Goal: Task Accomplishment & Management: Manage account settings

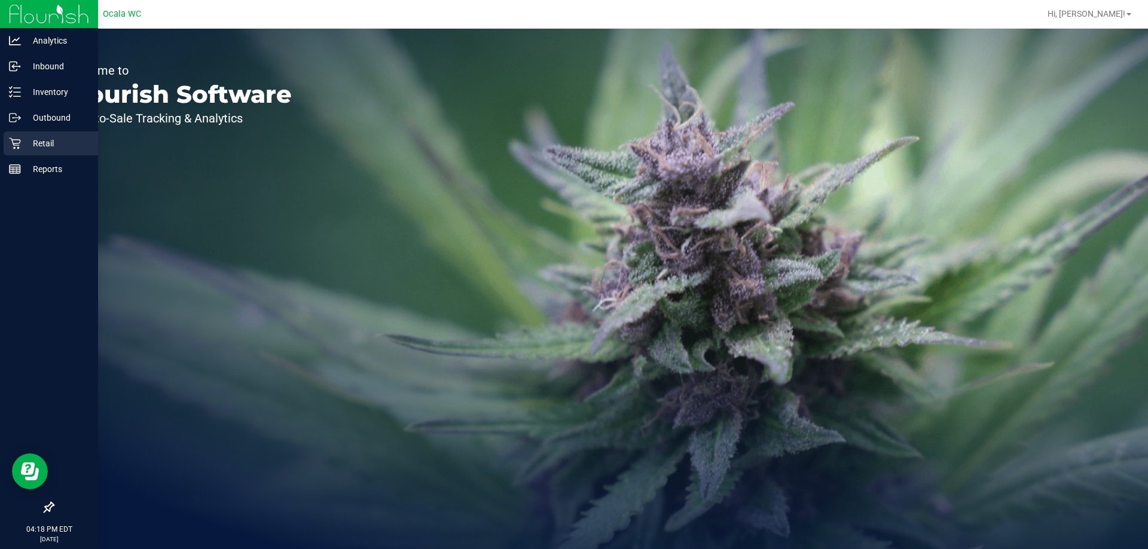
click at [36, 143] on p "Retail" at bounding box center [57, 143] width 72 height 14
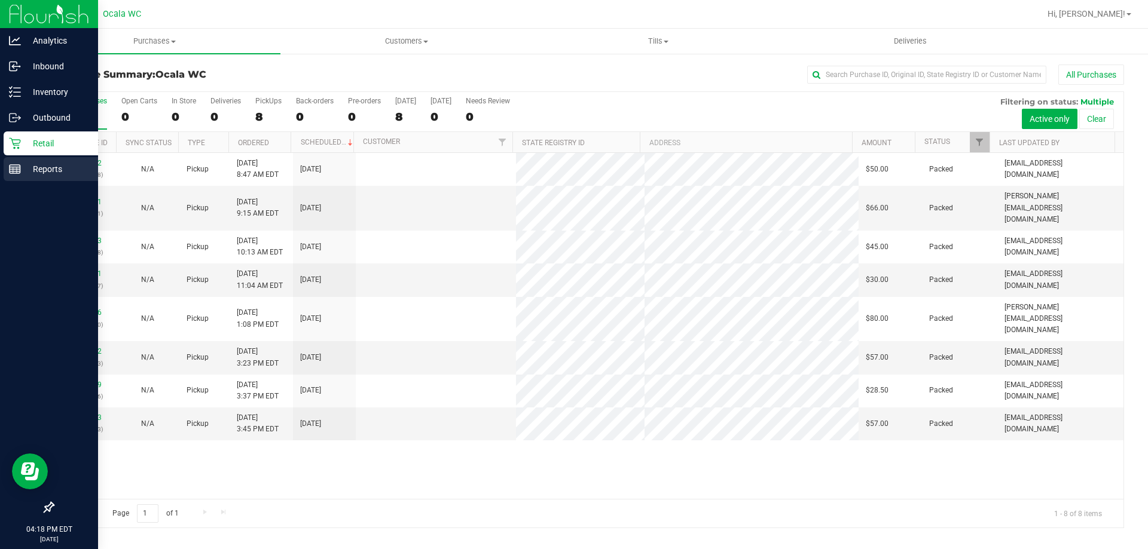
click at [28, 167] on p "Reports" at bounding box center [57, 169] width 72 height 14
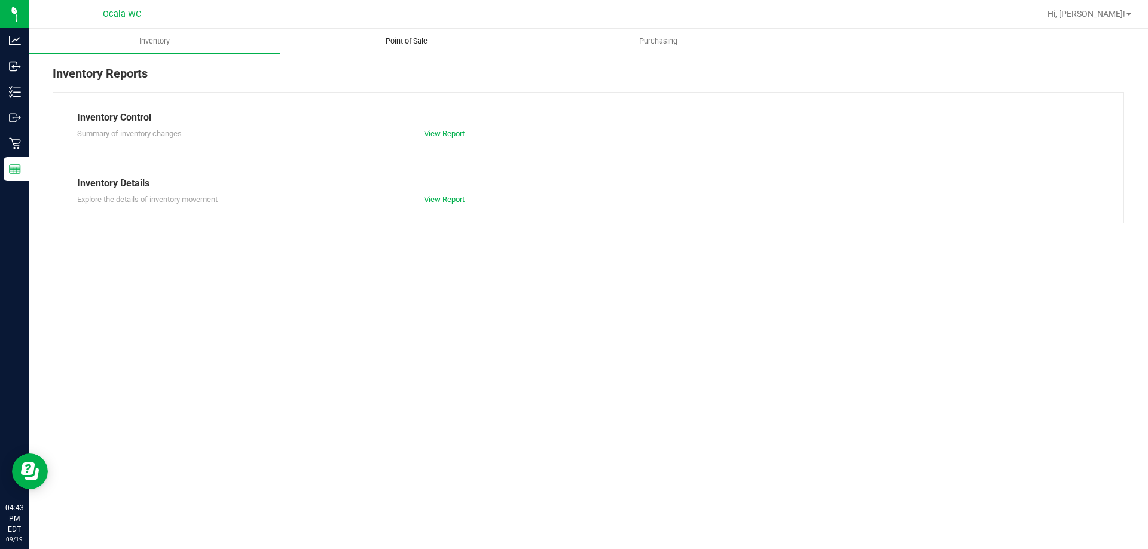
click at [408, 32] on uib-tab-heading "Point of Sale" at bounding box center [406, 41] width 251 height 24
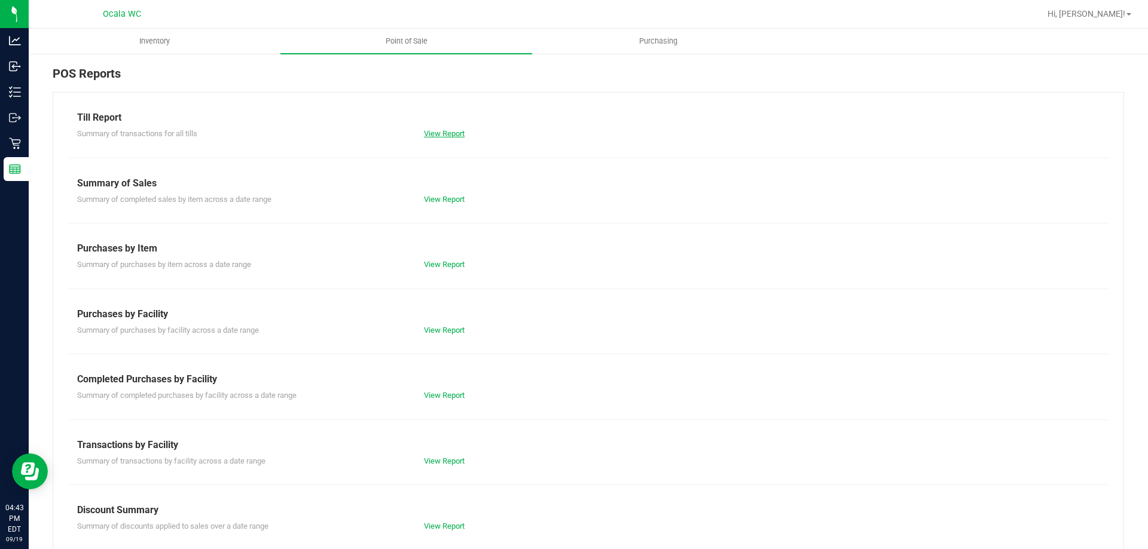
click at [442, 136] on link "View Report" at bounding box center [444, 133] width 41 height 9
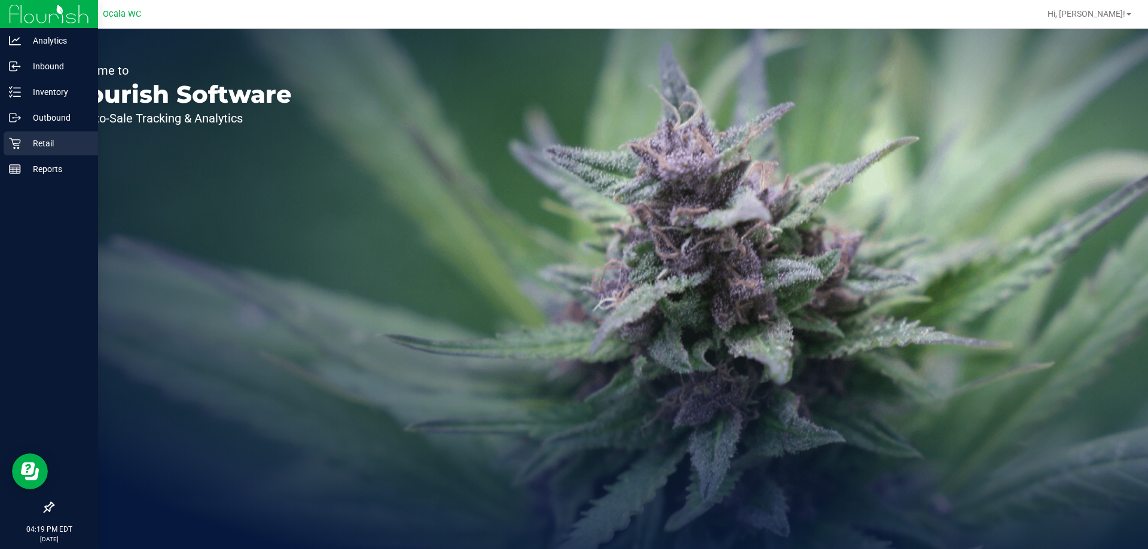
click at [44, 141] on p "Retail" at bounding box center [57, 143] width 72 height 14
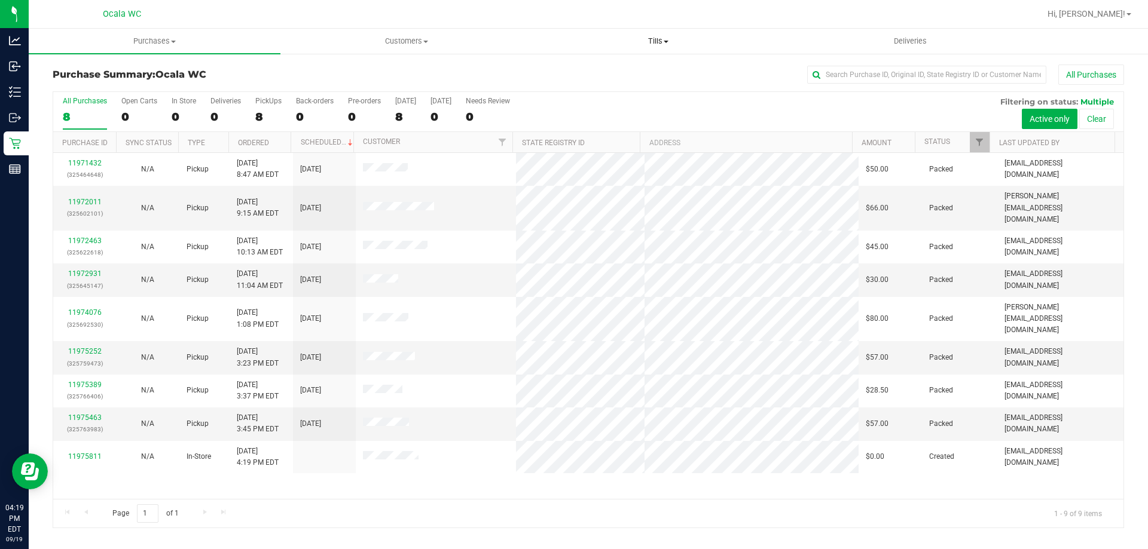
click at [658, 39] on span "Tills" at bounding box center [658, 41] width 251 height 11
click at [591, 90] on span "Reconcile e-payments" at bounding box center [591, 86] width 119 height 10
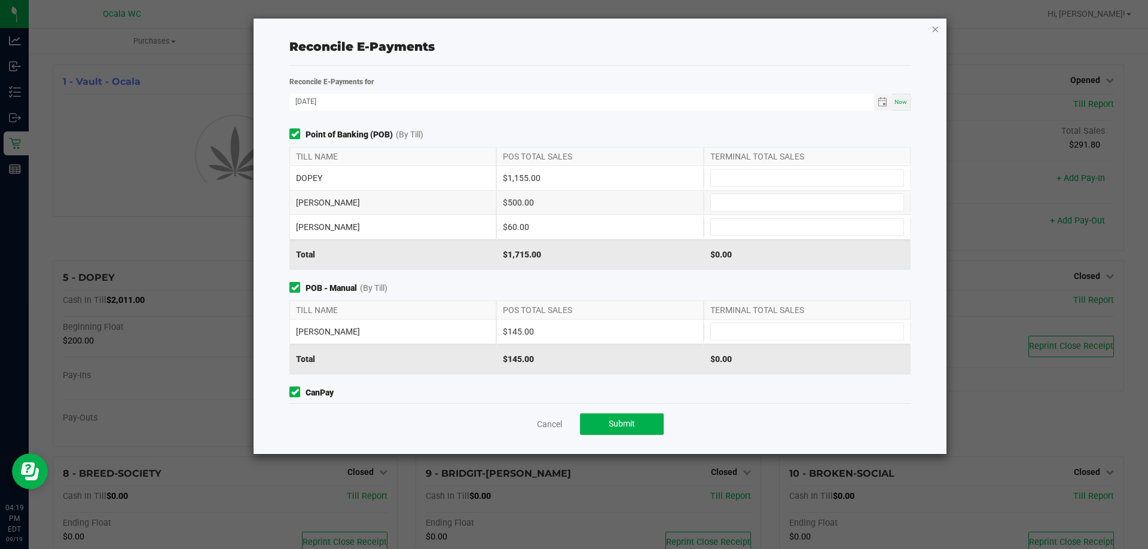
click at [932, 33] on icon "button" at bounding box center [935, 29] width 8 height 14
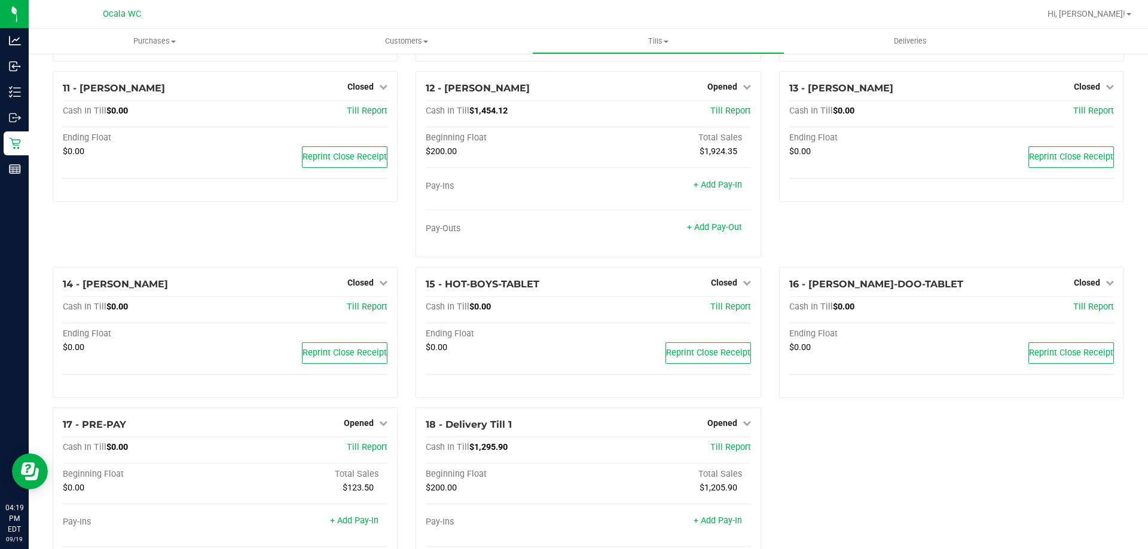
scroll to position [617, 0]
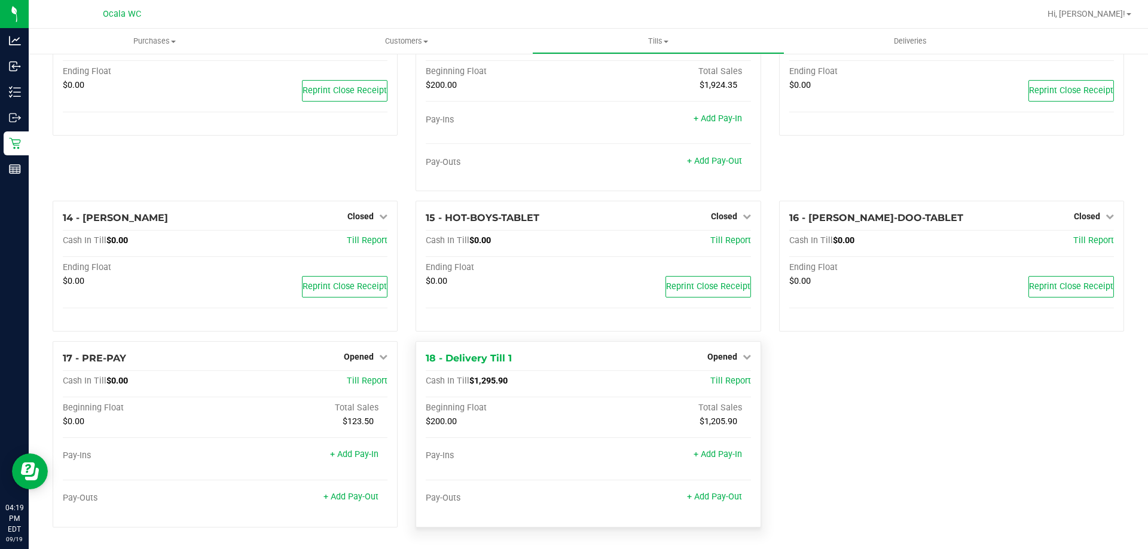
click at [728, 351] on div "Opened" at bounding box center [729, 357] width 44 height 14
click at [714, 356] on span "Opened" at bounding box center [722, 357] width 30 height 10
click at [714, 386] on link "Close Till" at bounding box center [723, 382] width 32 height 10
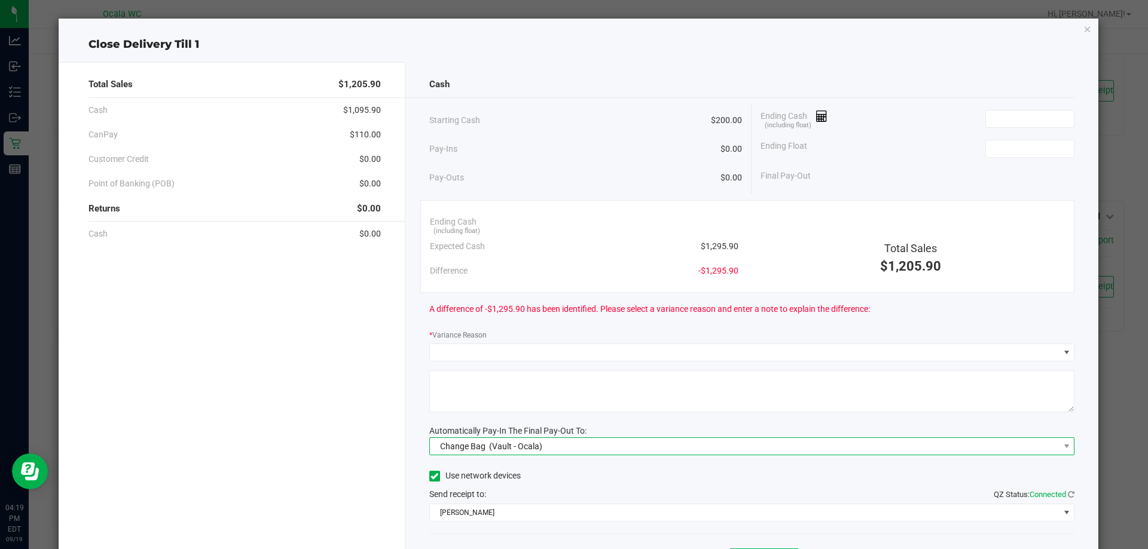
click at [475, 446] on span "Change Bag" at bounding box center [462, 447] width 45 height 10
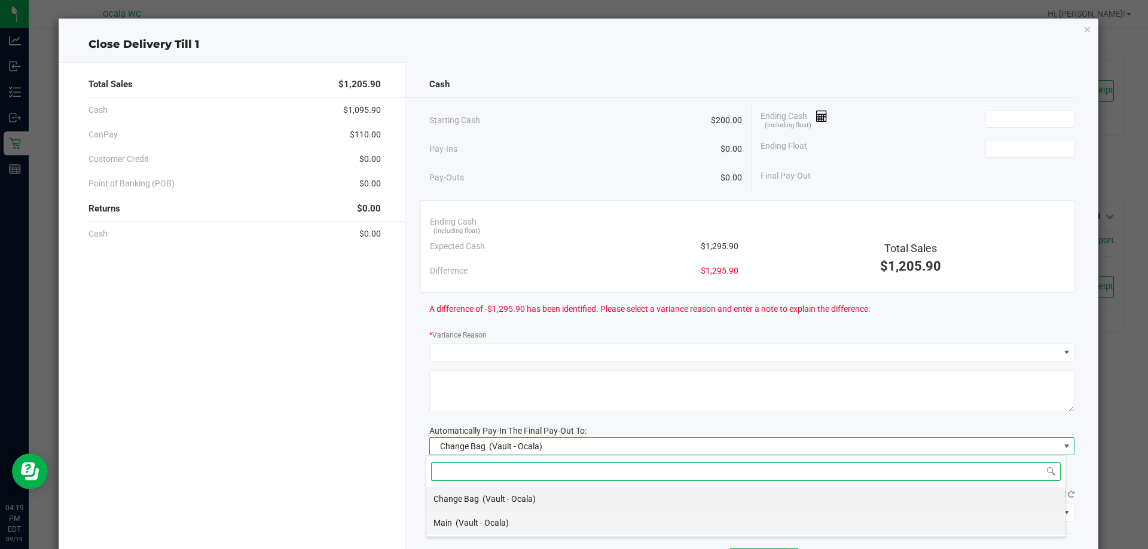
click at [447, 527] on span "Main" at bounding box center [442, 523] width 19 height 10
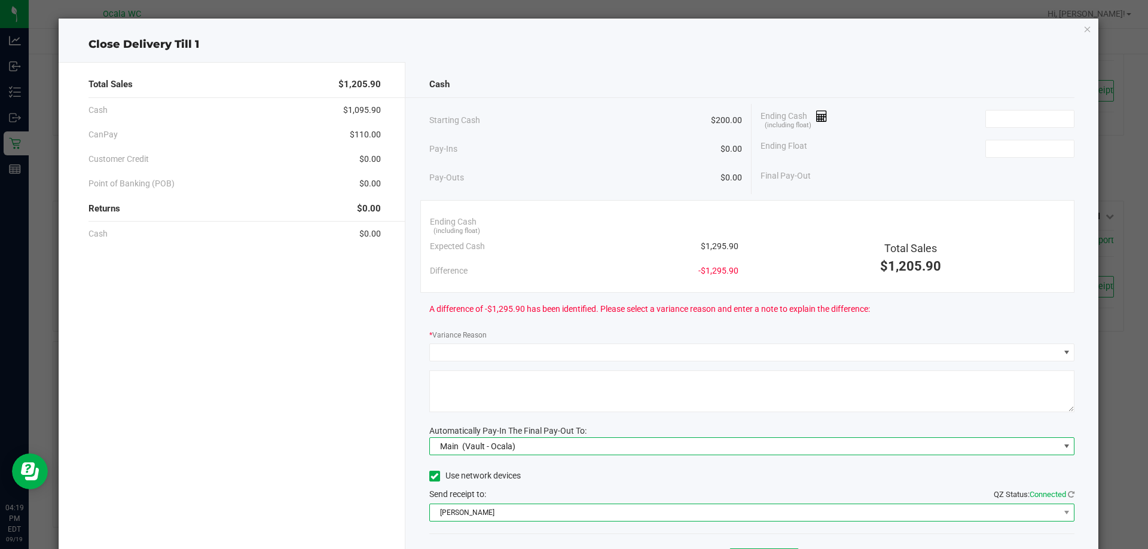
click at [469, 514] on span "[PERSON_NAME]" at bounding box center [745, 513] width 630 height 17
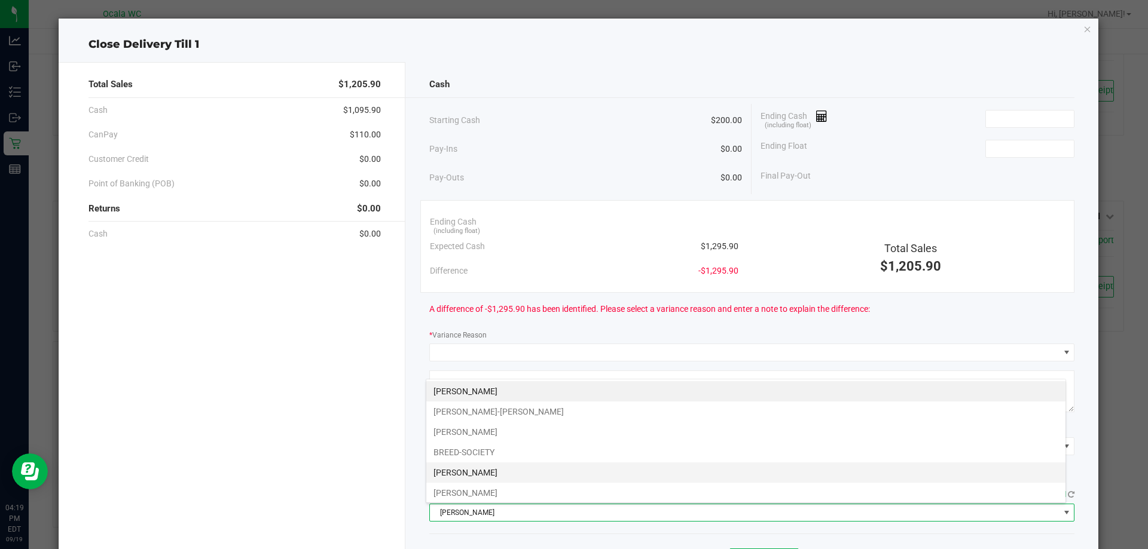
click at [465, 466] on li "[PERSON_NAME]" at bounding box center [745, 473] width 639 height 20
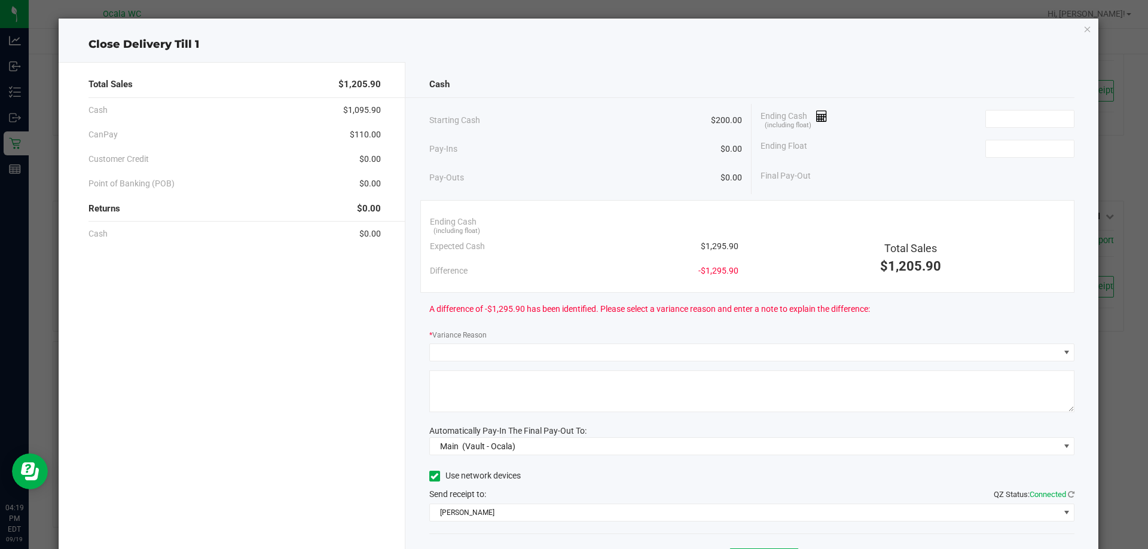
click at [552, 151] on div "Pay-Ins $0.00" at bounding box center [585, 149] width 313 height 25
click at [998, 117] on input at bounding box center [1030, 119] width 88 height 17
type input "$1,295.50"
type input "$200.00"
click at [562, 335] on div "* Variance Reason" at bounding box center [752, 336] width 646 height 15
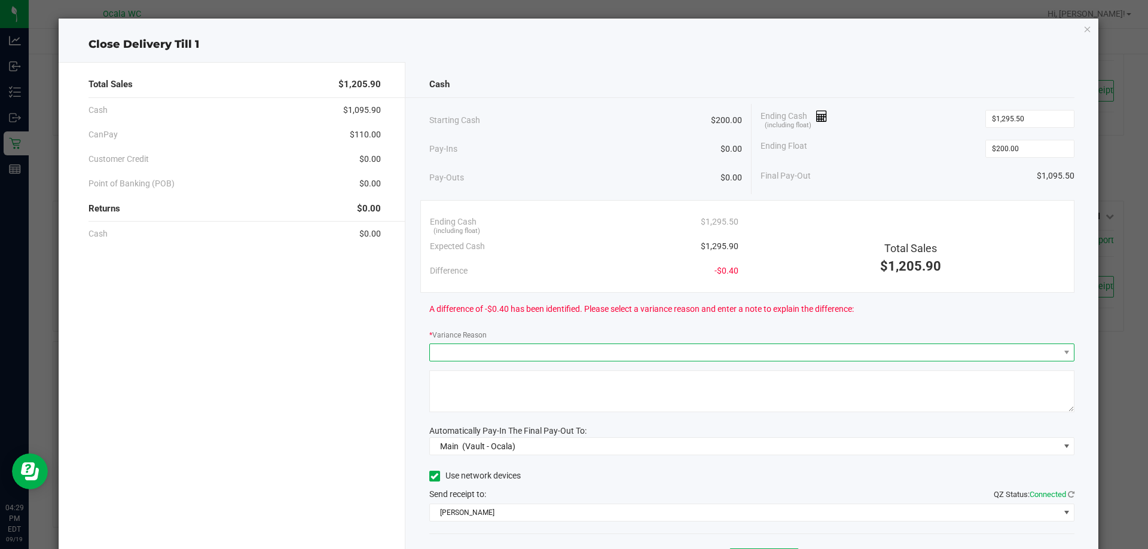
click at [560, 349] on span at bounding box center [745, 352] width 630 height 17
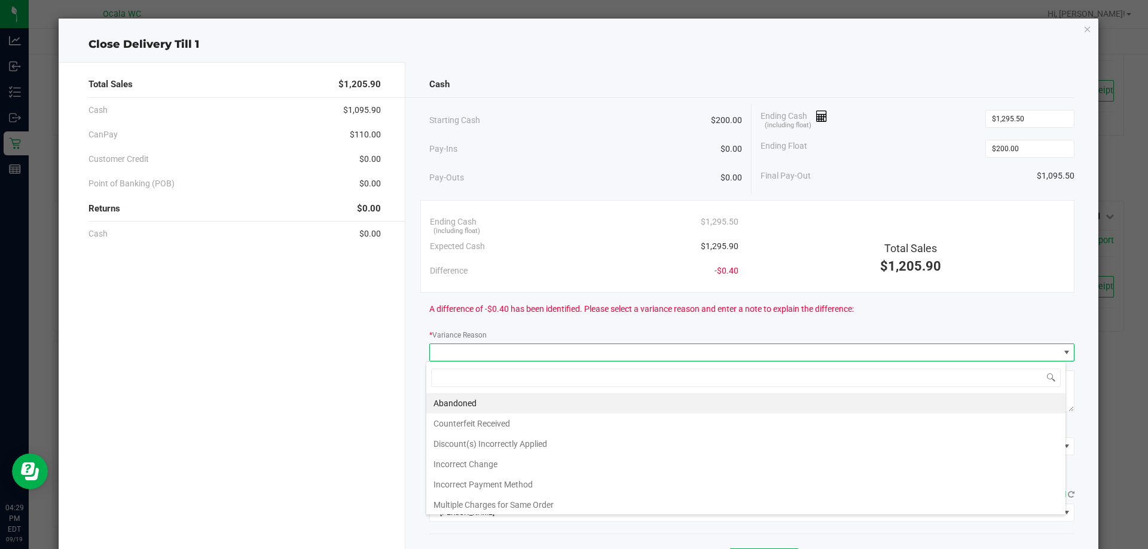
click at [600, 329] on div "* Variance Reason" at bounding box center [752, 336] width 646 height 15
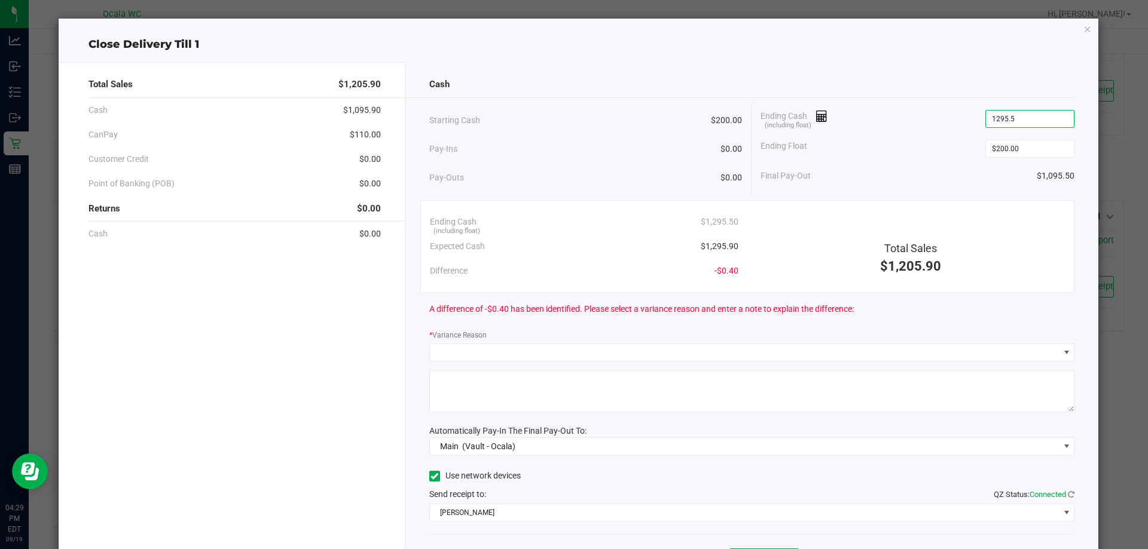
click at [1011, 114] on input "1295.5" at bounding box center [1030, 119] width 88 height 17
click at [1003, 121] on input "1295.5" at bounding box center [1030, 119] width 88 height 17
click at [1006, 117] on input "1295.5" at bounding box center [1030, 119] width 88 height 17
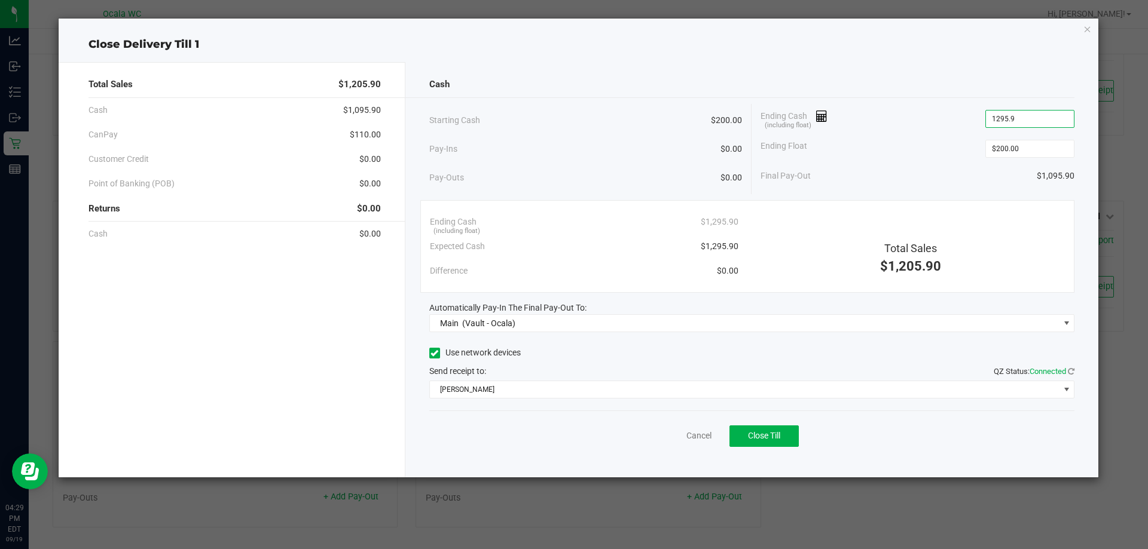
type input "$1,295.90"
click at [976, 179] on div "Final Pay-Out $1,095.90" at bounding box center [918, 176] width 314 height 25
click at [924, 294] on div "Cash Starting Cash $200.00 Pay-Ins $0.00 Pay-Outs $0.00 Ending Cash (including …" at bounding box center [752, 270] width 694 height 416
click at [793, 337] on div "Cash Starting Cash $200.00 Pay-Ins $0.00 Pay-Outs $0.00 Ending Cash (including …" at bounding box center [752, 270] width 694 height 416
click at [762, 438] on span "Close Till" at bounding box center [764, 436] width 32 height 10
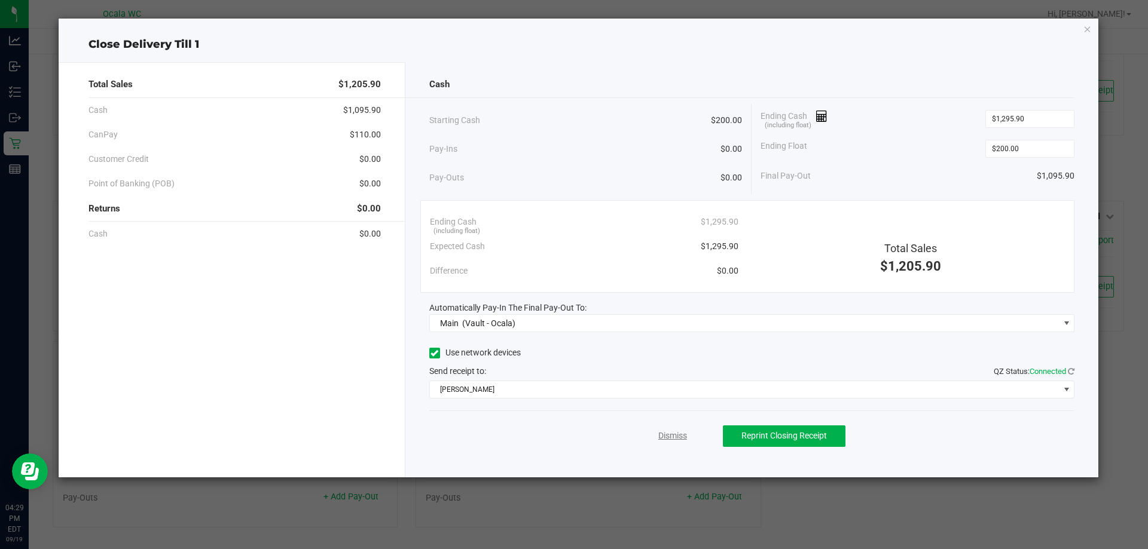
click at [679, 442] on link "Dismiss" at bounding box center [672, 436] width 29 height 13
